Goal: Use online tool/utility

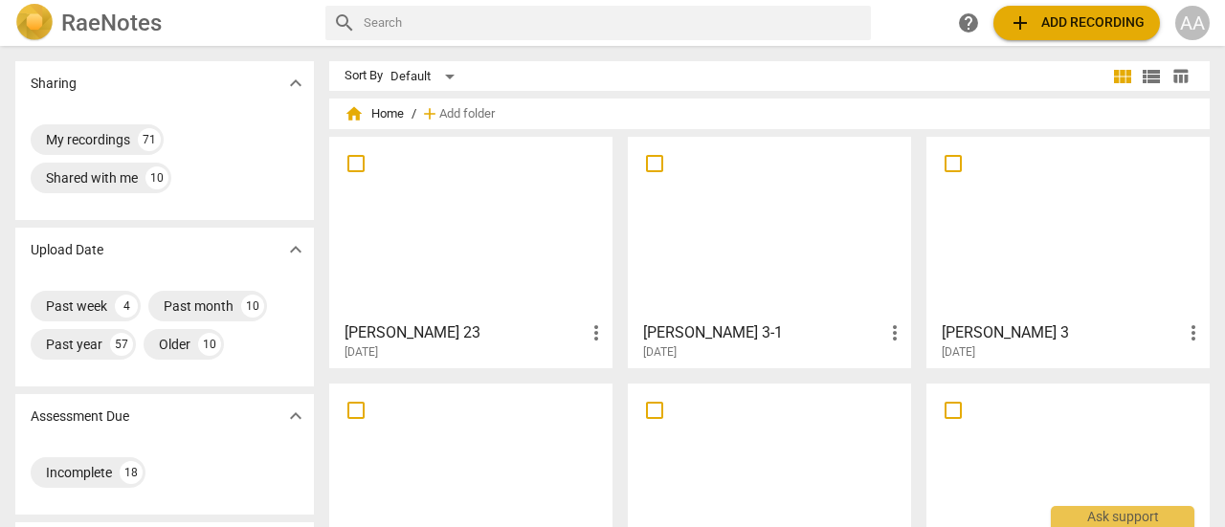
click at [1027, 424] on div at bounding box center [1068, 475] width 270 height 169
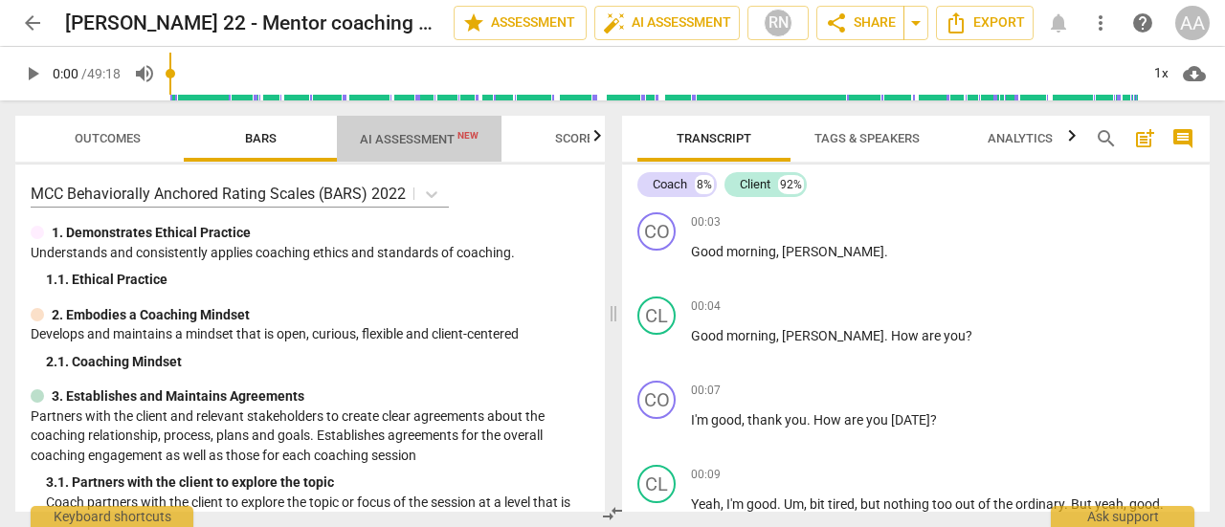
click at [435, 135] on span "AI Assessment New" at bounding box center [419, 139] width 119 height 14
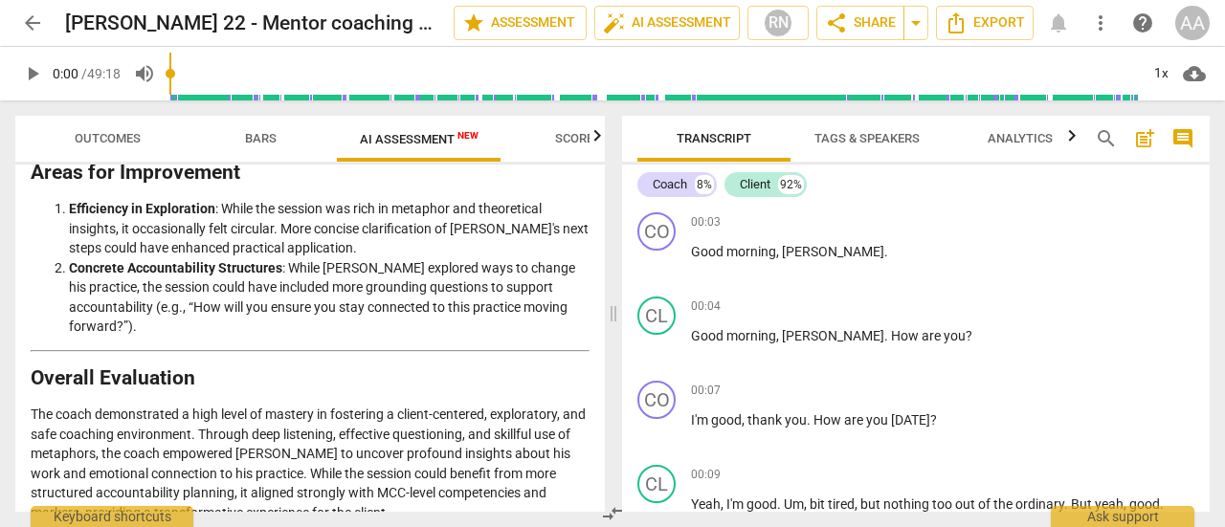
scroll to position [3904, 0]
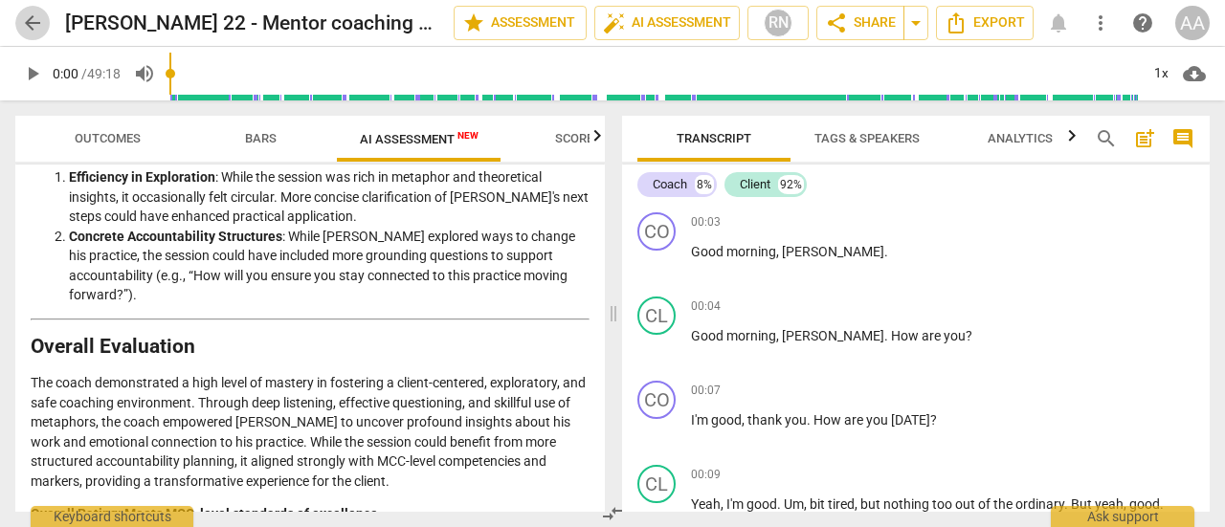
click at [33, 20] on span "arrow_back" at bounding box center [32, 22] width 23 height 23
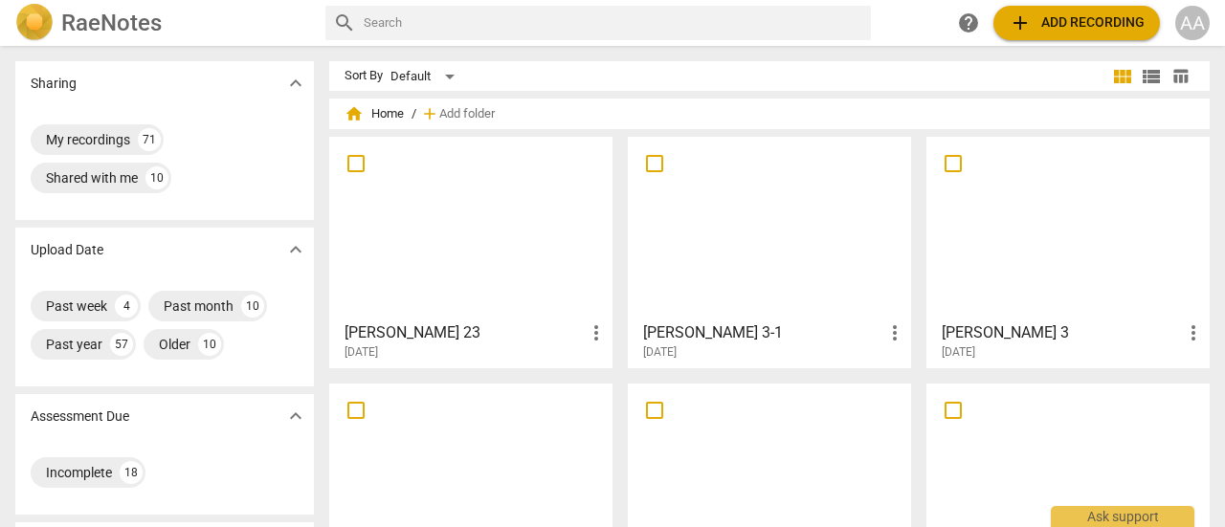
click at [793, 453] on div at bounding box center [770, 475] width 270 height 169
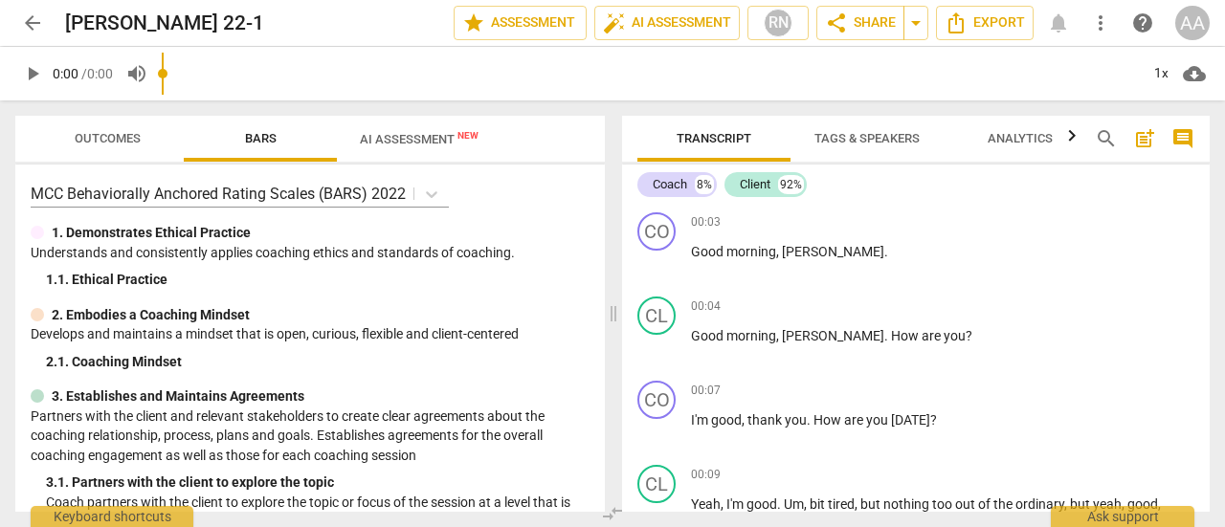
click at [439, 87] on input "range" at bounding box center [650, 73] width 977 height 61
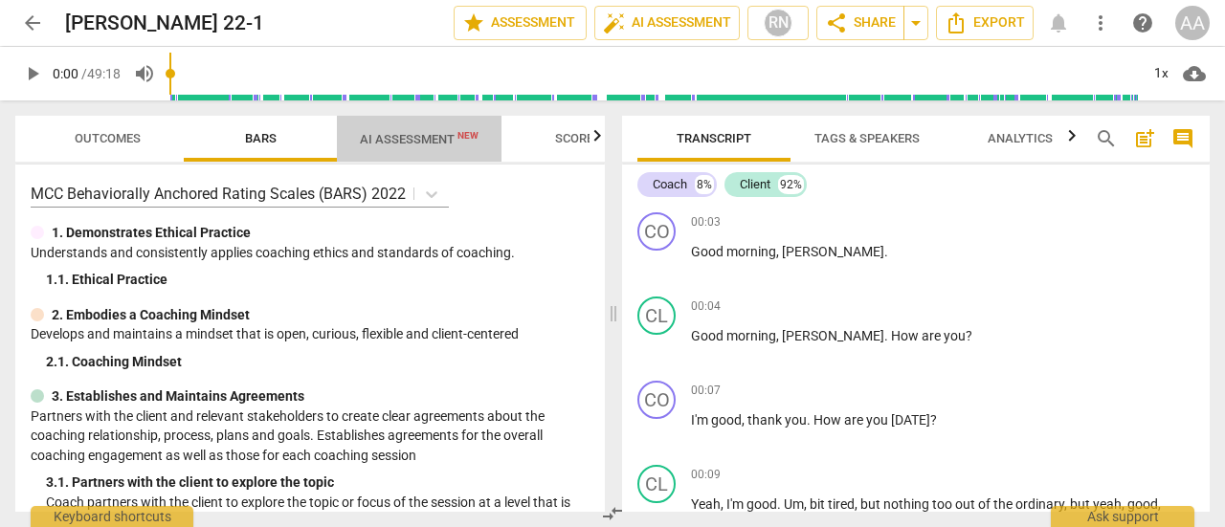
click at [433, 145] on span "AI Assessment New" at bounding box center [419, 139] width 119 height 14
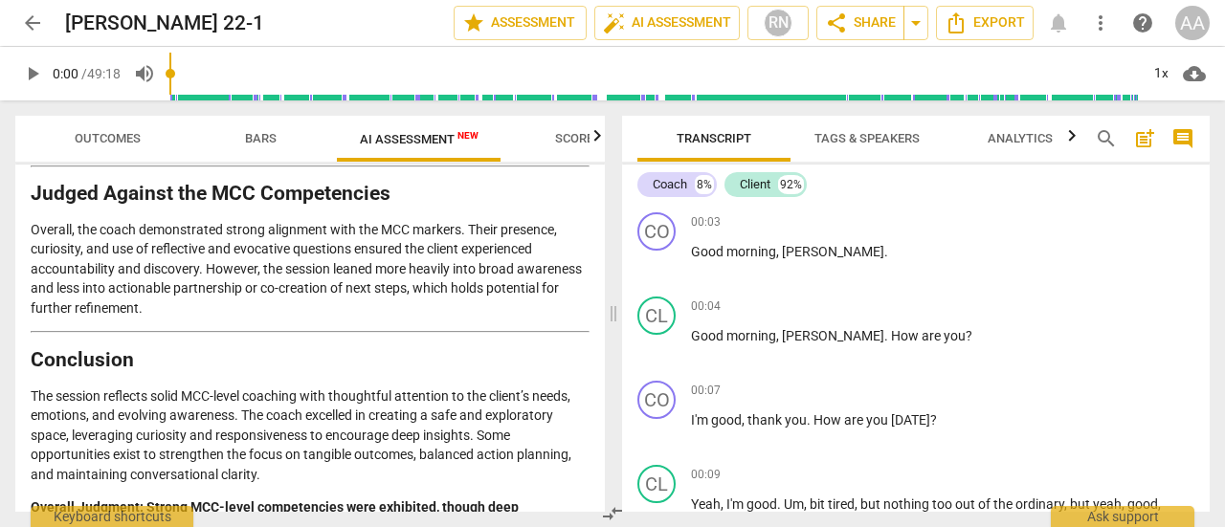
scroll to position [3440, 0]
